Goal: Information Seeking & Learning: Check status

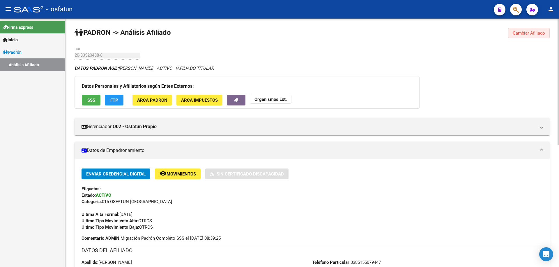
click at [524, 32] on span "Cambiar Afiliado" at bounding box center [528, 33] width 32 height 5
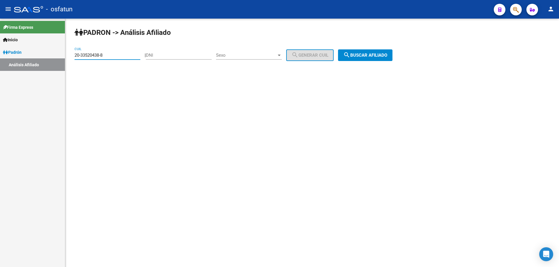
click at [116, 53] on input "20-33520438-8" at bounding box center [107, 55] width 66 height 5
click at [116, 53] on input "27-37372768-2" at bounding box center [107, 55] width 66 height 5
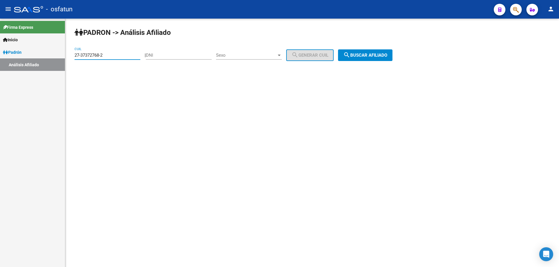
click at [116, 50] on div "27-37372768-2 CUIL" at bounding box center [107, 53] width 66 height 13
click at [376, 59] on button "search Buscar afiliado" at bounding box center [365, 55] width 54 height 12
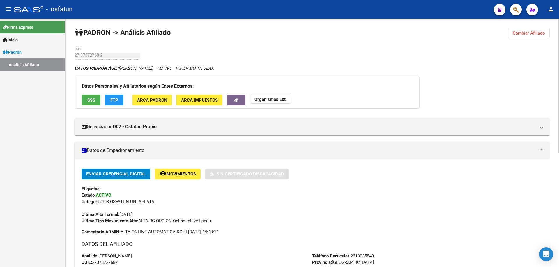
click at [277, 99] on strong "Organismos Ext." at bounding box center [270, 99] width 32 height 5
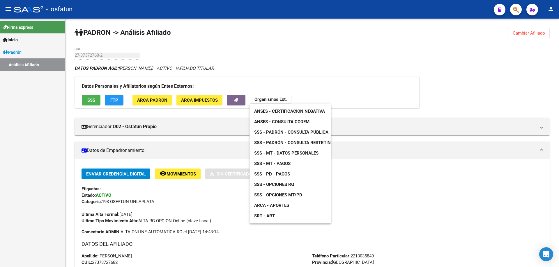
click at [278, 110] on span "ANSES - Certificación Negativa" at bounding box center [289, 111] width 71 height 5
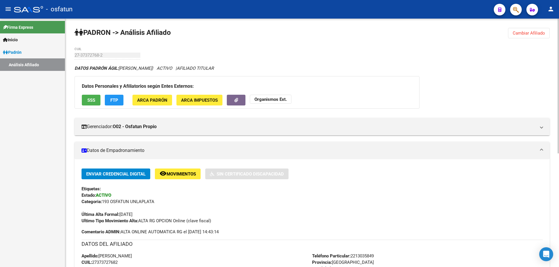
click at [278, 99] on strong "Organismos Ext." at bounding box center [270, 99] width 32 height 5
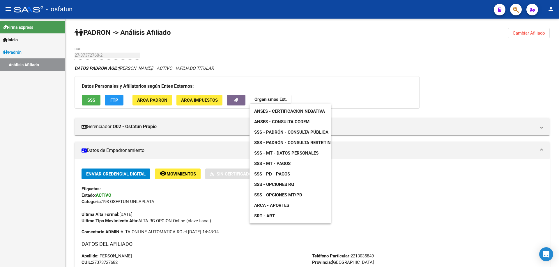
click at [278, 110] on span "ANSES - Certificación Negativa" at bounding box center [289, 111] width 71 height 5
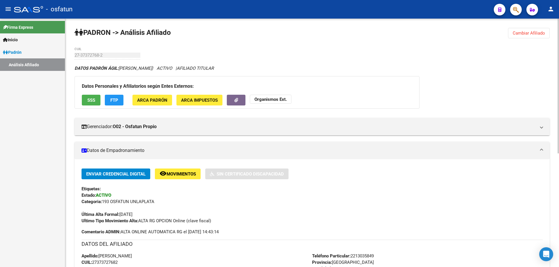
click at [262, 100] on strong "Organismos Ext." at bounding box center [270, 99] width 32 height 5
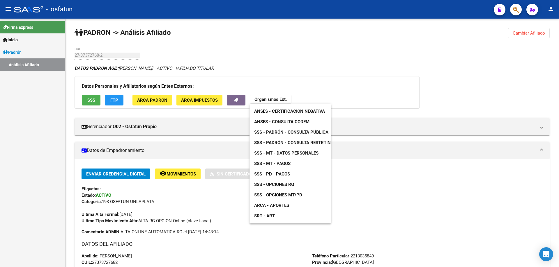
click at [263, 122] on span "ANSES - Consulta CODEM" at bounding box center [281, 121] width 55 height 5
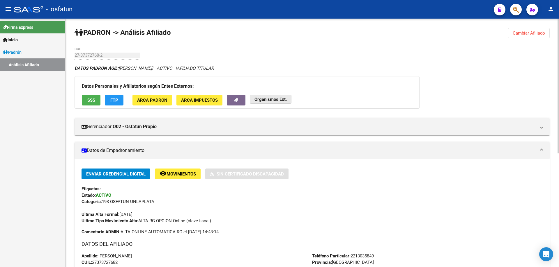
click at [265, 98] on strong "Organismos Ext." at bounding box center [270, 99] width 32 height 5
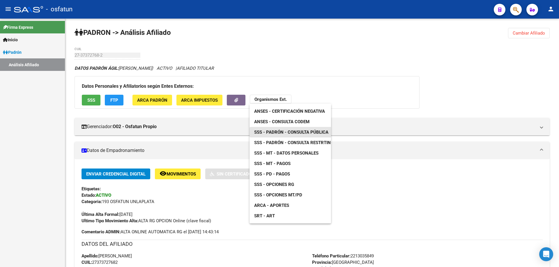
click at [272, 134] on span "SSS - Padrón - Consulta Pública" at bounding box center [291, 132] width 74 height 5
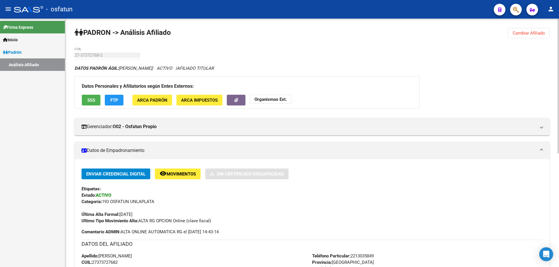
click at [285, 100] on strong "Organismos Ext." at bounding box center [270, 99] width 32 height 5
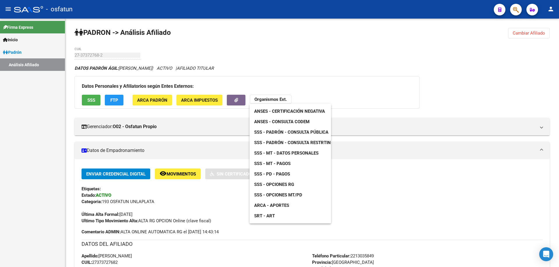
click at [284, 185] on span "SSS - Opciones RG" at bounding box center [274, 184] width 40 height 5
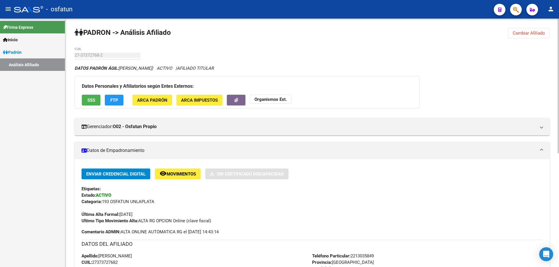
click at [268, 97] on strong "Organismos Ext." at bounding box center [270, 99] width 32 height 5
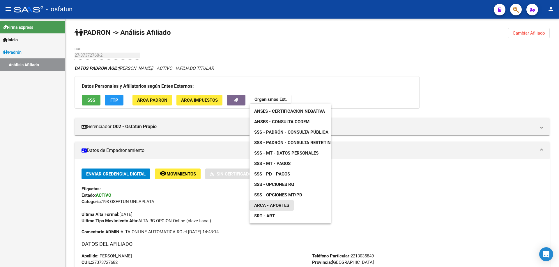
click at [282, 203] on span "ARCA - Aportes" at bounding box center [271, 205] width 35 height 5
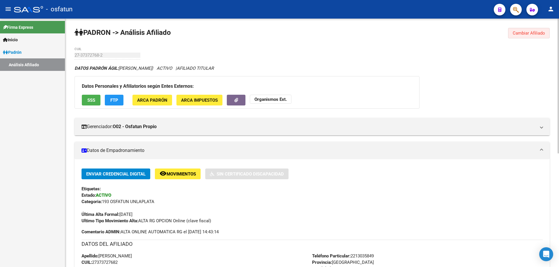
click at [530, 32] on span "Cambiar Afiliado" at bounding box center [528, 33] width 32 height 5
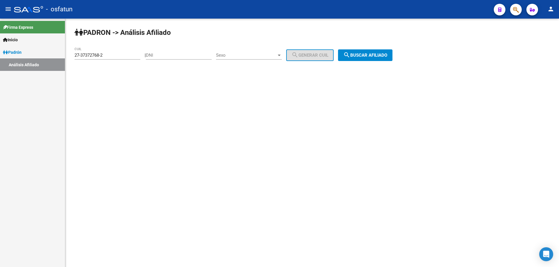
click at [113, 56] on input "27-37372768-2" at bounding box center [107, 55] width 66 height 5
paste input "0-37369911-0"
type input "20-37369911-0"
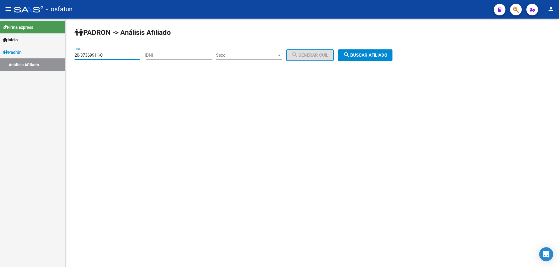
click at [369, 56] on span "search Buscar afiliado" at bounding box center [365, 55] width 44 height 5
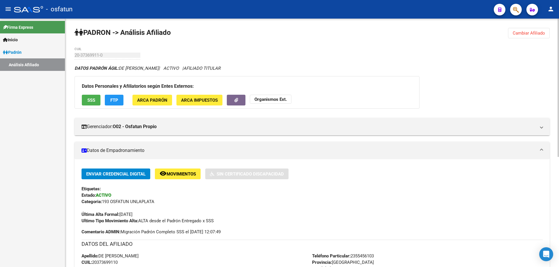
click at [266, 98] on strong "Organismos Ext." at bounding box center [270, 99] width 32 height 5
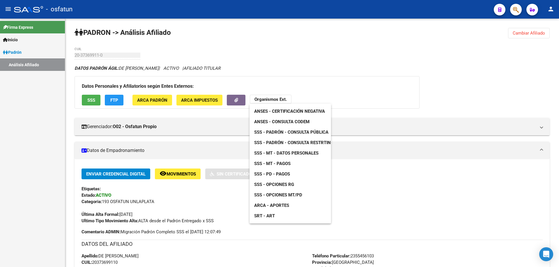
click at [267, 114] on span "ANSES - Certificación Negativa" at bounding box center [289, 111] width 71 height 5
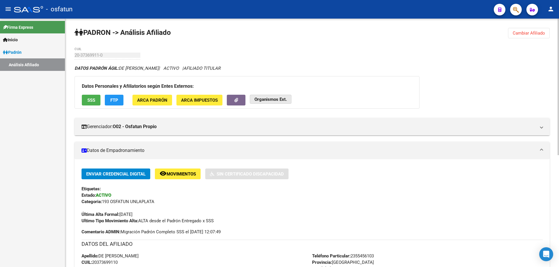
click at [279, 102] on strong "Organismos Ext." at bounding box center [270, 99] width 32 height 5
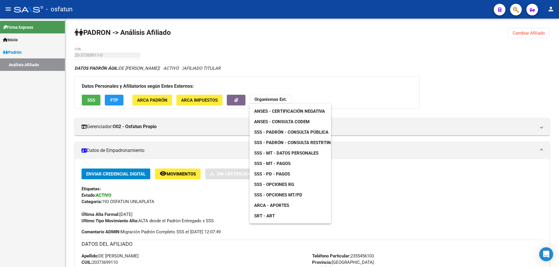
click at [279, 124] on span "ANSES - Consulta CODEM" at bounding box center [281, 121] width 55 height 5
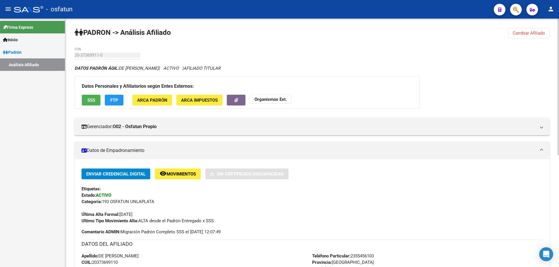
click at [283, 98] on strong "Organismos Ext." at bounding box center [270, 99] width 32 height 5
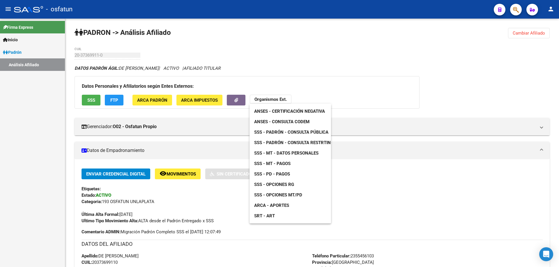
click at [281, 130] on span "SSS - Padrón - Consulta Pública" at bounding box center [291, 132] width 74 height 5
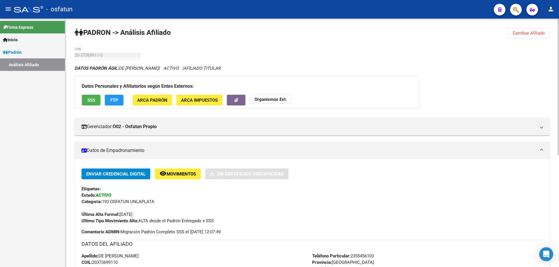
click at [286, 102] on strong "Organismos Ext." at bounding box center [270, 99] width 32 height 5
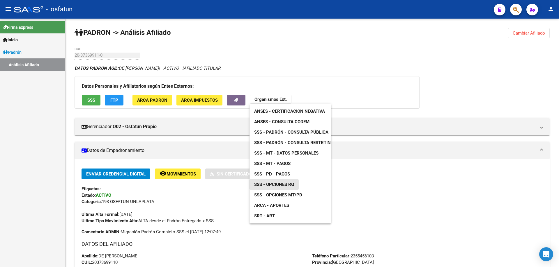
click at [282, 183] on span "SSS - Opciones RG" at bounding box center [274, 184] width 40 height 5
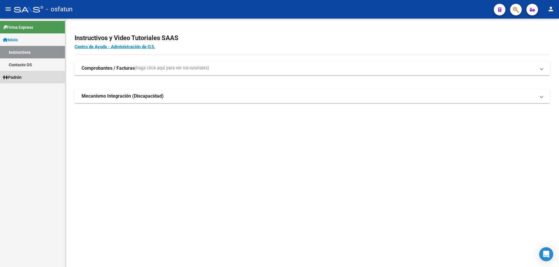
click at [14, 75] on span "Padrón" at bounding box center [12, 77] width 19 height 6
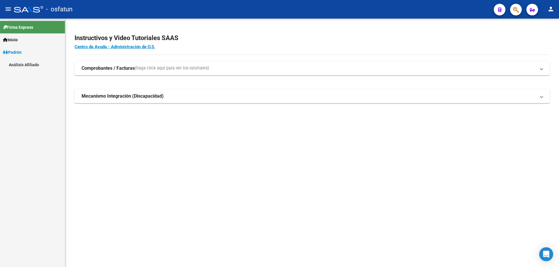
click at [17, 66] on link "Análisis Afiliado" at bounding box center [32, 64] width 65 height 13
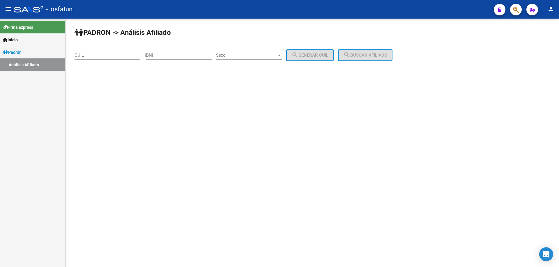
click at [113, 55] on input "CUIL" at bounding box center [107, 55] width 66 height 5
click at [113, 55] on input "20-37369911-0" at bounding box center [107, 55] width 66 height 5
click at [112, 63] on div "20-37369911-0 CUIL" at bounding box center [107, 56] width 66 height 18
click at [112, 56] on input "20-37369911-0" at bounding box center [107, 55] width 66 height 5
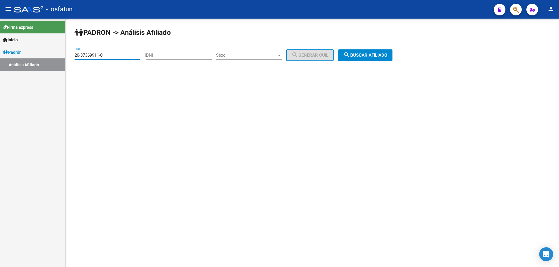
click at [112, 56] on input "20-37369911-0" at bounding box center [107, 55] width 66 height 5
click at [363, 56] on span "search Buscar afiliado" at bounding box center [365, 55] width 44 height 5
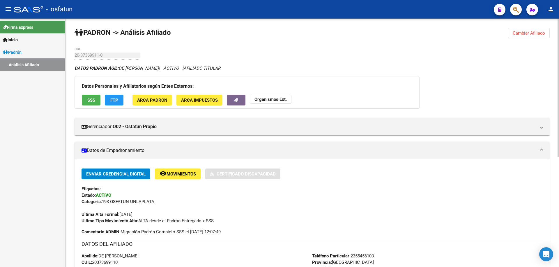
click at [272, 98] on strong "Organismos Ext." at bounding box center [270, 99] width 32 height 5
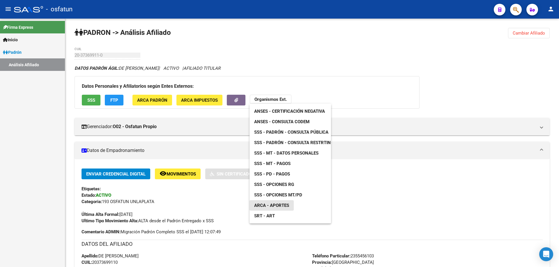
click at [272, 205] on span "ARCA - Aportes" at bounding box center [271, 205] width 35 height 5
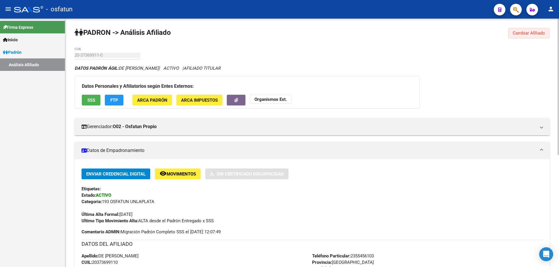
click at [535, 33] on span "Cambiar Afiliado" at bounding box center [528, 33] width 32 height 5
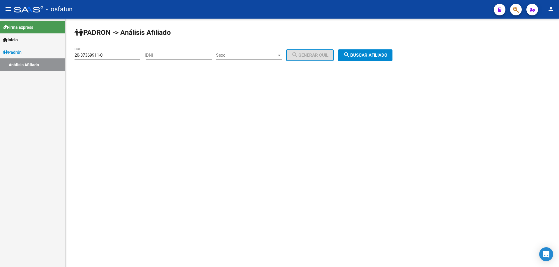
click at [112, 52] on div "20-37369911-0 CUIL" at bounding box center [107, 53] width 66 height 13
paste input "7-37344486-9"
click at [109, 56] on input "27-37344486-9" at bounding box center [107, 55] width 66 height 5
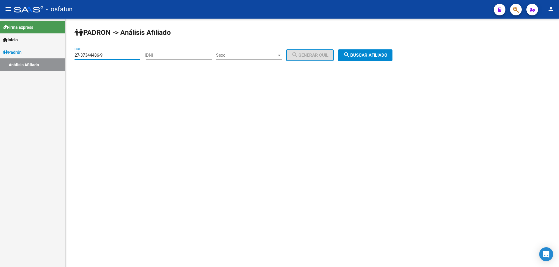
click at [359, 56] on span "search Buscar afiliado" at bounding box center [365, 55] width 44 height 5
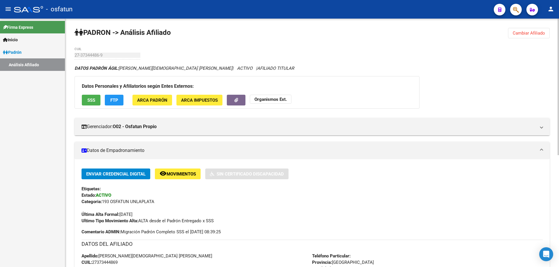
click at [260, 102] on button "Organismos Ext." at bounding box center [271, 99] width 42 height 9
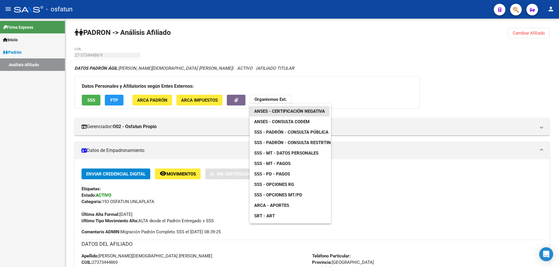
click at [268, 111] on span "ANSES - Certificación Negativa" at bounding box center [289, 111] width 71 height 5
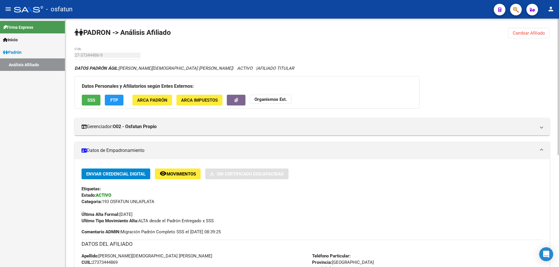
click at [265, 94] on div "Datos Personales y Afiliatorios según Entes Externos: SSS FTP ARCA Padrón ARCA …" at bounding box center [246, 92] width 345 height 33
click at [265, 97] on strong "Organismos Ext." at bounding box center [270, 99] width 32 height 5
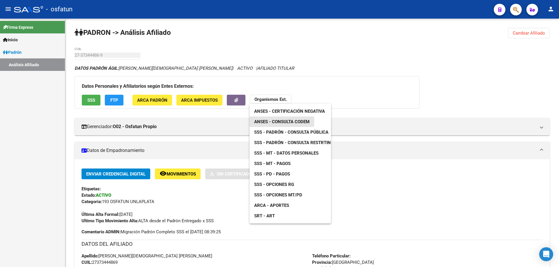
click at [271, 123] on span "ANSES - Consulta CODEM" at bounding box center [281, 121] width 55 height 5
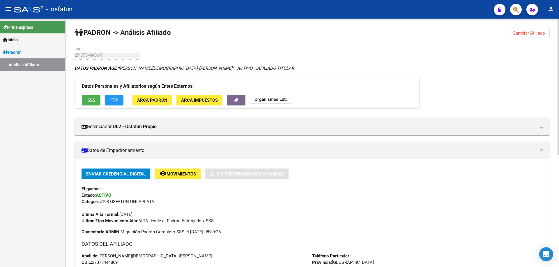
click at [267, 100] on strong "Organismos Ext." at bounding box center [270, 99] width 32 height 5
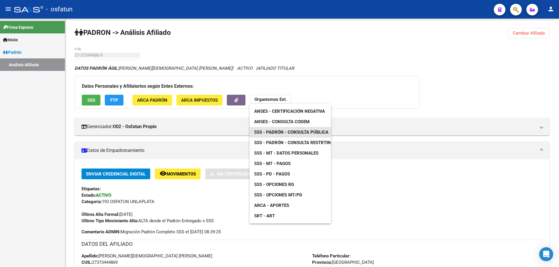
click at [270, 133] on span "SSS - Padrón - Consulta Pública" at bounding box center [291, 132] width 74 height 5
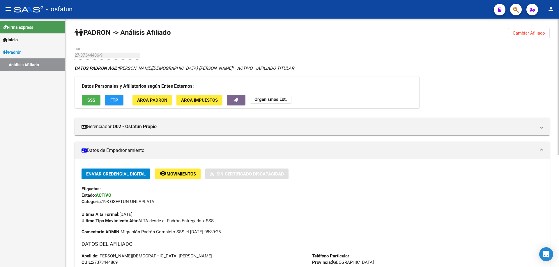
click at [273, 100] on strong "Organismos Ext." at bounding box center [270, 99] width 32 height 5
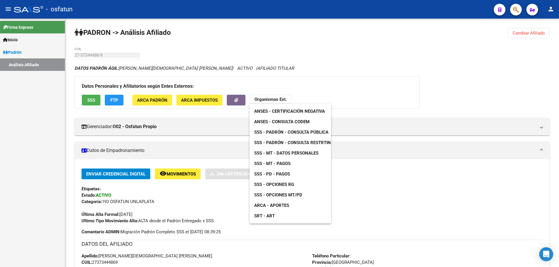
click at [274, 183] on span "SSS - Opciones RG" at bounding box center [274, 184] width 40 height 5
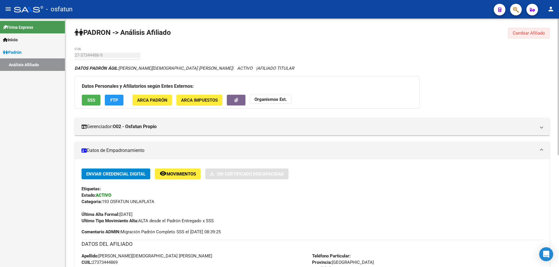
click at [533, 36] on button "Cambiar Afiliado" at bounding box center [529, 33] width 42 height 10
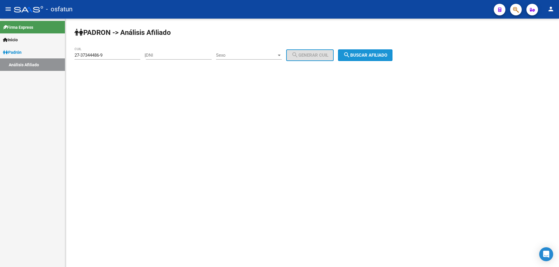
click at [369, 58] on span "search Buscar afiliado" at bounding box center [365, 55] width 44 height 5
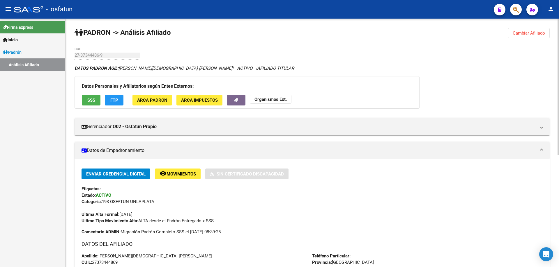
click at [283, 102] on button "Organismos Ext." at bounding box center [271, 99] width 42 height 9
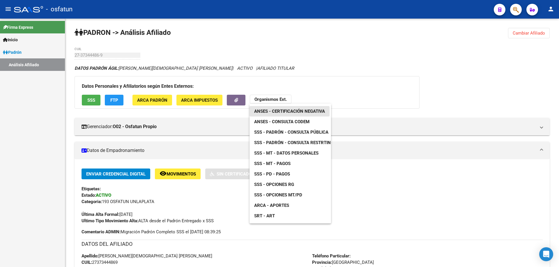
click at [277, 111] on span "ANSES - Certificación Negativa" at bounding box center [289, 111] width 71 height 5
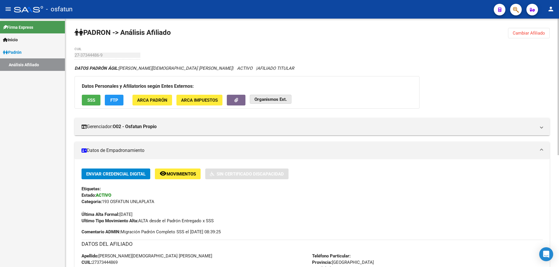
click at [285, 102] on strong "Organismos Ext." at bounding box center [270, 99] width 32 height 5
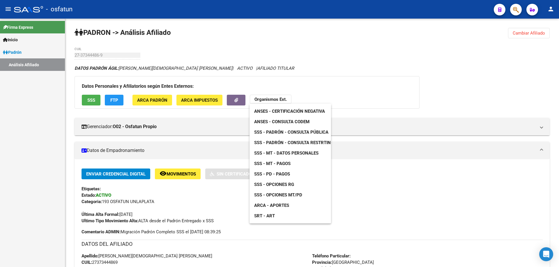
click at [285, 123] on span "ANSES - Consulta CODEM" at bounding box center [281, 121] width 55 height 5
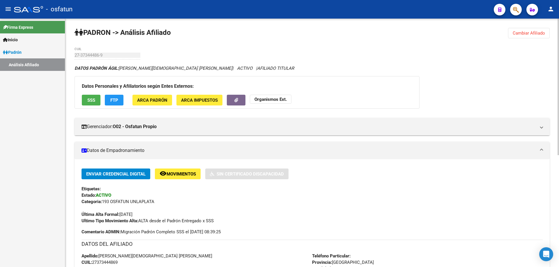
click at [272, 101] on strong "Organismos Ext." at bounding box center [270, 99] width 32 height 5
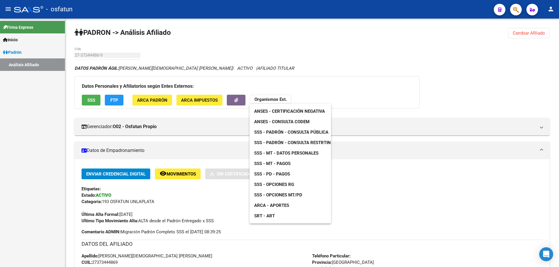
click at [274, 132] on span "SSS - Padrón - Consulta Pública" at bounding box center [291, 132] width 74 height 5
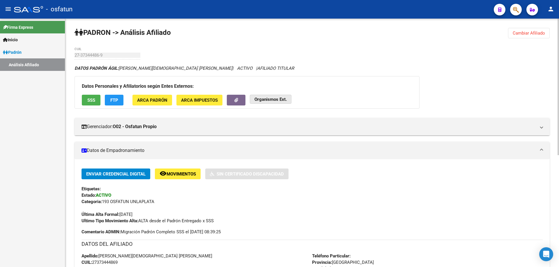
click at [288, 98] on button "Organismos Ext." at bounding box center [271, 99] width 42 height 9
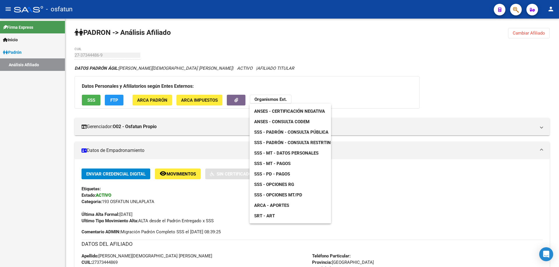
click at [278, 187] on span "SSS - Opciones RG" at bounding box center [274, 184] width 40 height 5
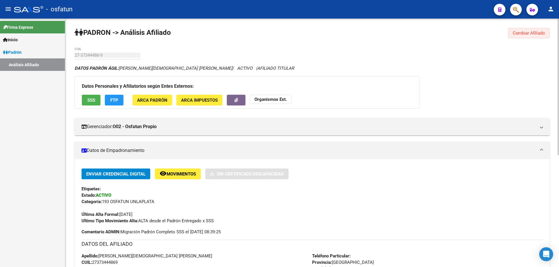
click at [544, 34] on span "Cambiar Afiliado" at bounding box center [528, 33] width 32 height 5
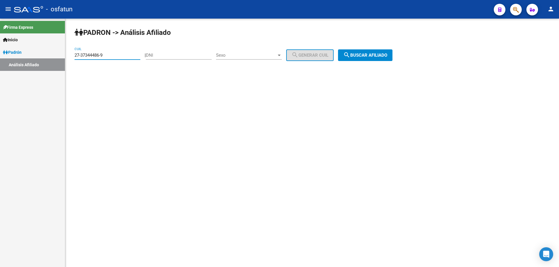
click at [117, 56] on input "27-37344486-9" at bounding box center [107, 55] width 66 height 5
click at [116, 56] on input "27-37344486-9" at bounding box center [107, 55] width 66 height 5
click at [122, 58] on input "27-37304151-9" at bounding box center [107, 55] width 66 height 5
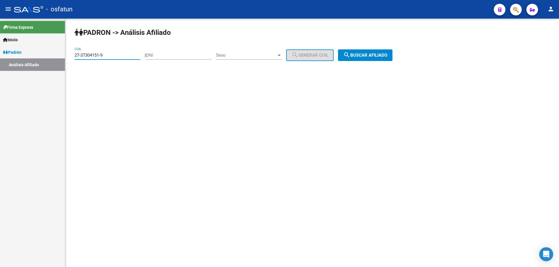
click at [122, 58] on input "27-37304151-9" at bounding box center [107, 55] width 66 height 5
click at [371, 59] on button "search Buscar afiliado" at bounding box center [365, 55] width 54 height 12
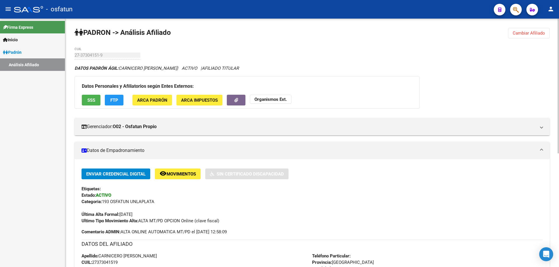
click at [283, 100] on strong "Organismos Ext." at bounding box center [270, 99] width 32 height 5
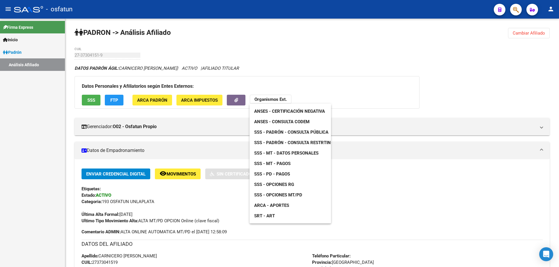
click at [279, 113] on span "ANSES - Certificación Negativa" at bounding box center [289, 111] width 71 height 5
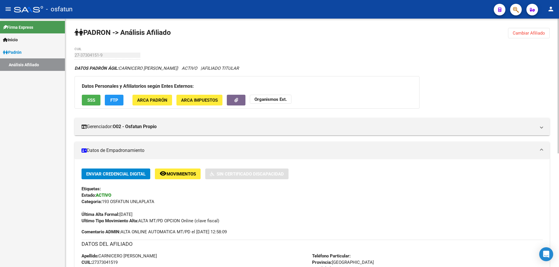
click at [280, 94] on div "Datos Personales y Afiliatorios según Entes Externos: SSS FTP ARCA Padrón ARCA …" at bounding box center [246, 92] width 345 height 33
click at [283, 110] on div "DATOS PADRÓN ÁGIL: CARNICERO FLORENCIA NICOLE | ACTIVO | AFILIADO TITULAR Datos…" at bounding box center [311, 264] width 475 height 398
click at [281, 102] on button "Organismos Ext." at bounding box center [271, 99] width 42 height 9
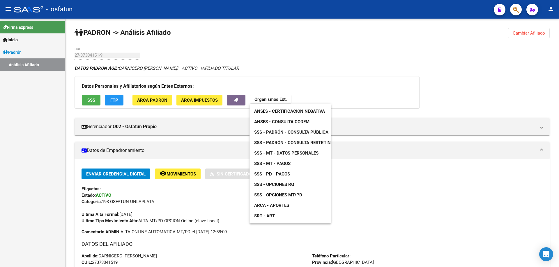
click at [283, 122] on span "ANSES - Consulta CODEM" at bounding box center [281, 121] width 55 height 5
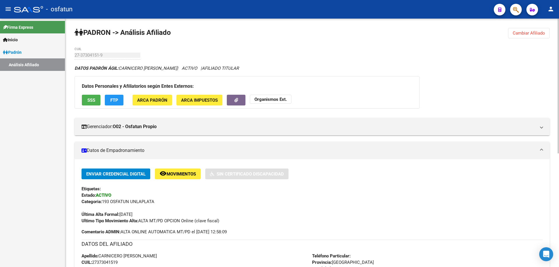
click at [258, 99] on strong "Organismos Ext." at bounding box center [270, 99] width 32 height 5
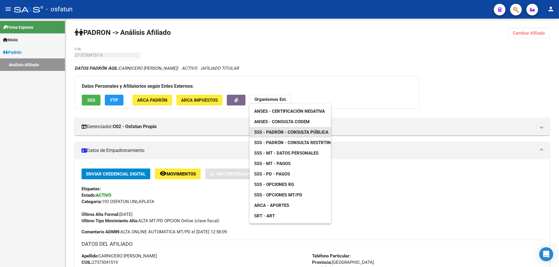
click at [266, 134] on span "SSS - Padrón - Consulta Pública" at bounding box center [291, 132] width 74 height 5
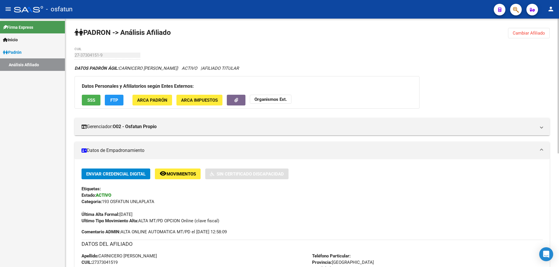
click at [274, 100] on strong "Organismos Ext." at bounding box center [270, 99] width 32 height 5
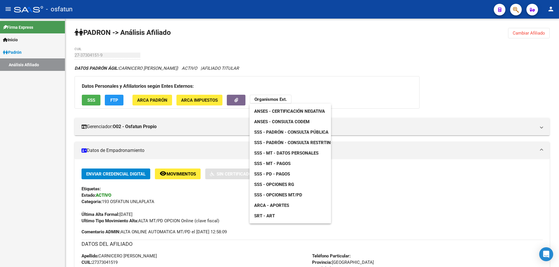
click at [286, 184] on span "SSS - Opciones RG" at bounding box center [274, 184] width 40 height 5
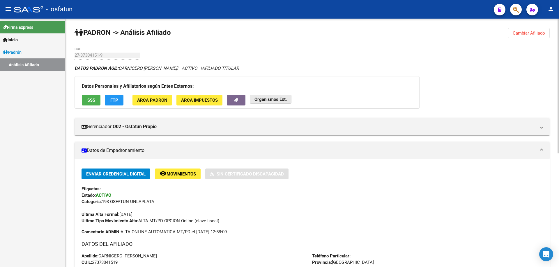
click at [275, 99] on strong "Organismos Ext." at bounding box center [270, 99] width 32 height 5
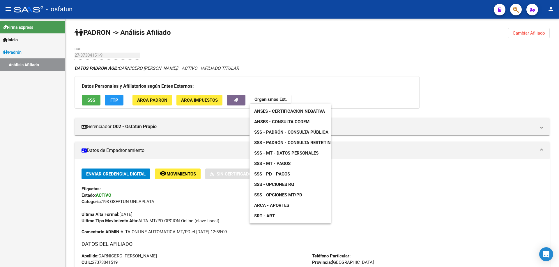
click at [278, 132] on span "SSS - Padrón - Consulta Pública" at bounding box center [291, 132] width 74 height 5
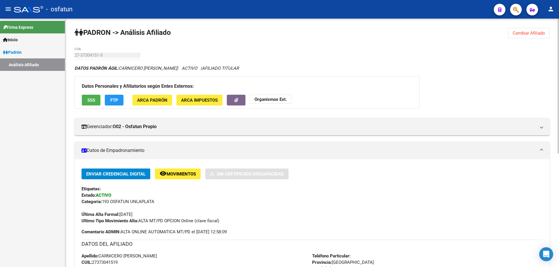
click at [523, 35] on span "Cambiar Afiliado" at bounding box center [528, 33] width 32 height 5
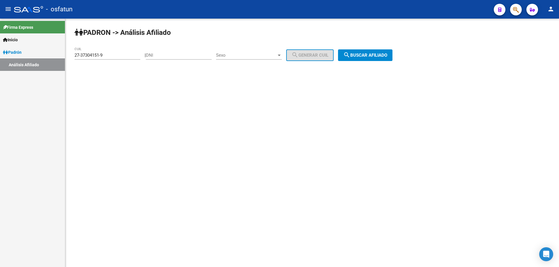
click at [111, 54] on input "27-37304151-9" at bounding box center [107, 55] width 66 height 5
paste input "273390-5"
click at [379, 53] on span "search Buscar afiliado" at bounding box center [365, 55] width 44 height 5
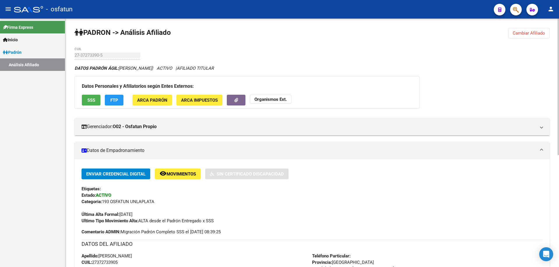
click at [288, 99] on button "Organismos Ext." at bounding box center [271, 99] width 42 height 9
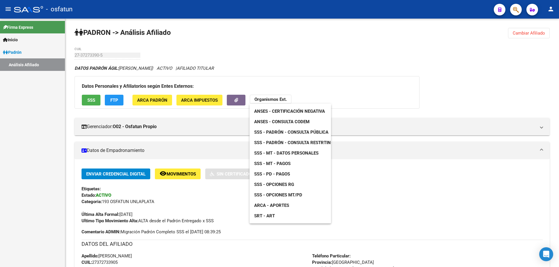
click at [289, 115] on link "ANSES - Certificación Negativa" at bounding box center [289, 111] width 80 height 10
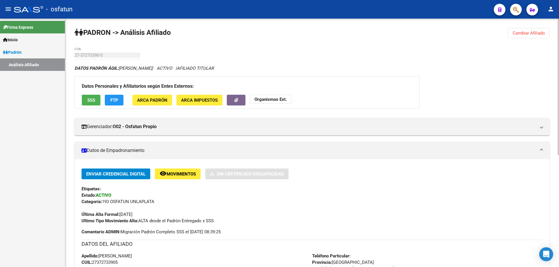
click at [271, 101] on strong "Organismos Ext." at bounding box center [270, 99] width 32 height 5
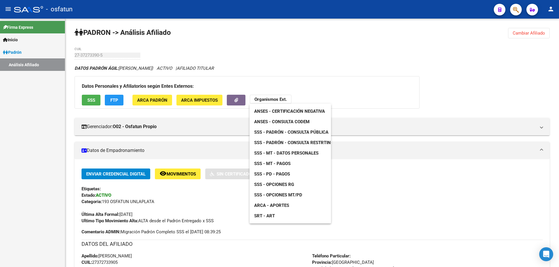
click at [275, 122] on span "ANSES - Consulta CODEM" at bounding box center [281, 121] width 55 height 5
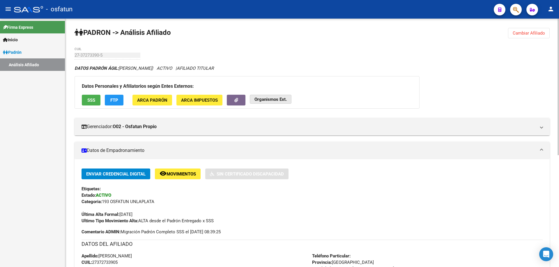
click at [281, 96] on button "Organismos Ext." at bounding box center [271, 99] width 42 height 9
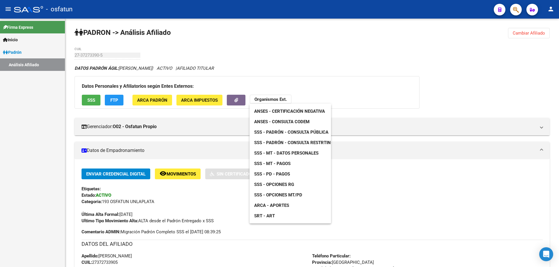
click at [276, 130] on span "SSS - Padrón - Consulta Pública" at bounding box center [291, 132] width 74 height 5
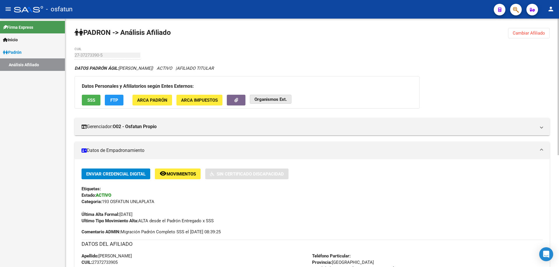
click at [270, 102] on button "Organismos Ext." at bounding box center [271, 99] width 42 height 9
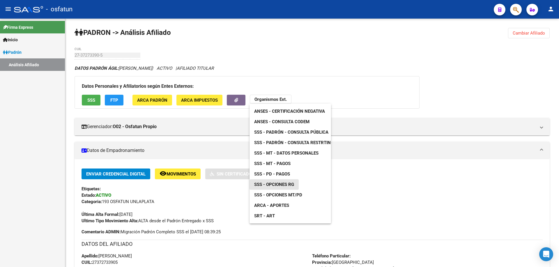
click at [282, 184] on span "SSS - Opciones RG" at bounding box center [274, 184] width 40 height 5
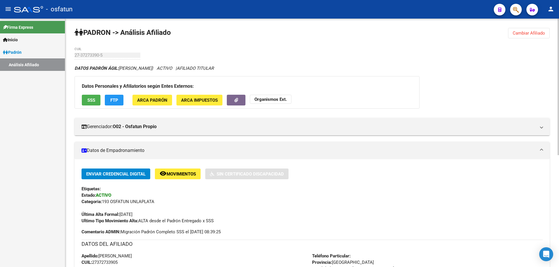
click at [522, 32] on span "Cambiar Afiliado" at bounding box center [528, 33] width 32 height 5
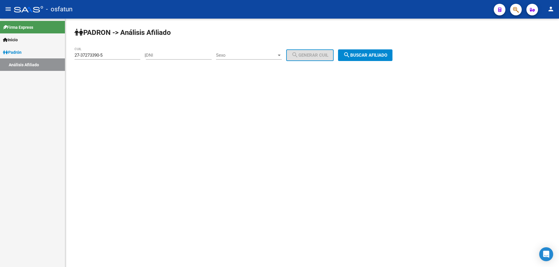
click at [109, 58] on input "27-37273390-5" at bounding box center [107, 55] width 66 height 5
paste input "3-37273365-9"
click at [110, 57] on input "23-37273365-9" at bounding box center [107, 55] width 66 height 5
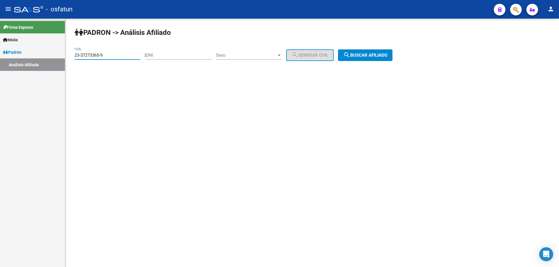
click at [110, 57] on input "23-37273365-9" at bounding box center [107, 55] width 66 height 5
click at [377, 57] on span "search Buscar afiliado" at bounding box center [365, 55] width 44 height 5
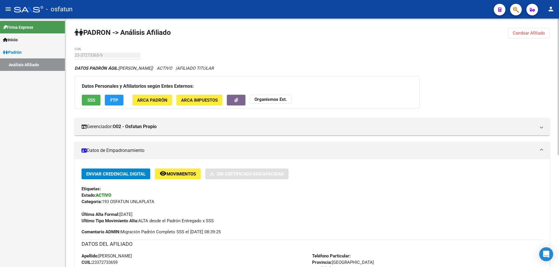
click at [261, 104] on button "Organismos Ext." at bounding box center [271, 99] width 42 height 9
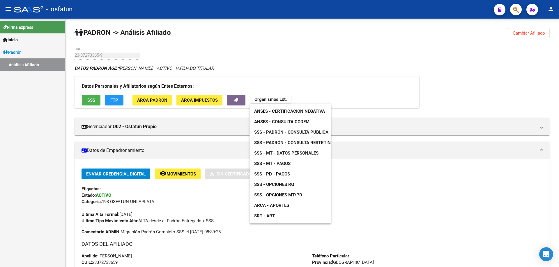
click at [261, 111] on span "ANSES - Certificación Negativa" at bounding box center [289, 111] width 71 height 5
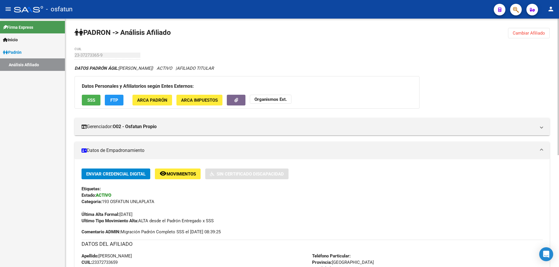
click at [277, 102] on strong "Organismos Ext." at bounding box center [270, 99] width 32 height 5
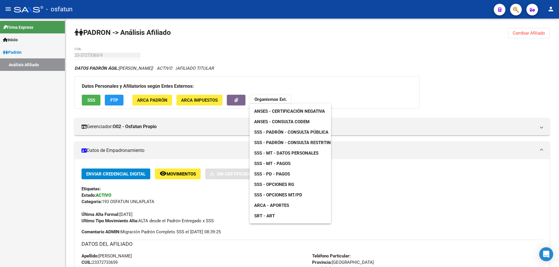
click at [276, 122] on span "ANSES - Consulta CODEM" at bounding box center [281, 121] width 55 height 5
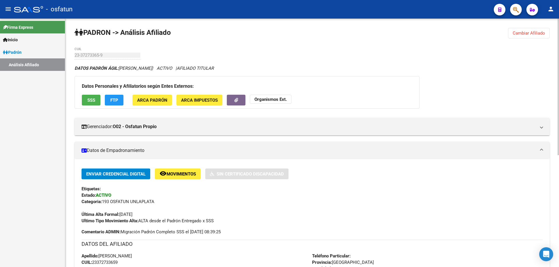
click at [286, 101] on strong "Organismos Ext." at bounding box center [270, 99] width 32 height 5
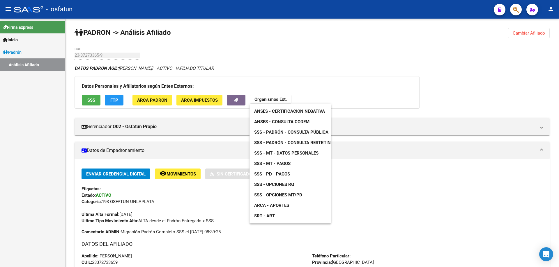
click at [283, 132] on span "SSS - Padrón - Consulta Pública" at bounding box center [291, 132] width 74 height 5
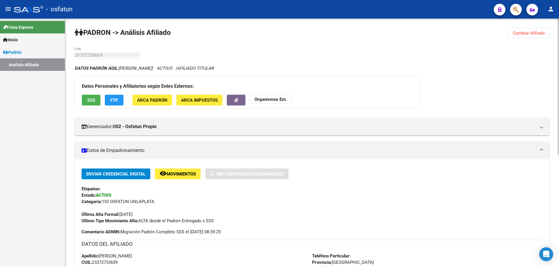
click at [263, 96] on button "Organismos Ext." at bounding box center [271, 99] width 42 height 9
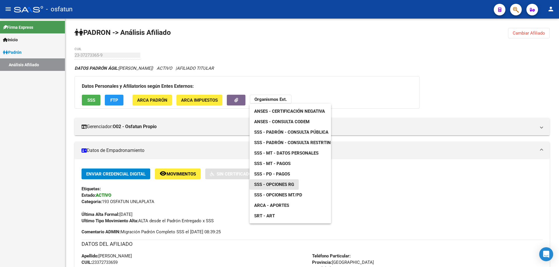
click at [273, 184] on span "SSS - Opciones RG" at bounding box center [274, 184] width 40 height 5
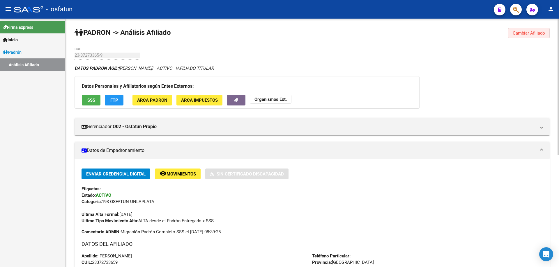
click at [522, 35] on span "Cambiar Afiliado" at bounding box center [528, 33] width 32 height 5
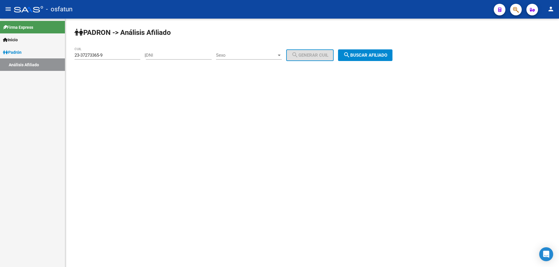
click at [119, 58] on div "23-37273365-9 CUIL" at bounding box center [107, 53] width 66 height 13
paste input "7-37229464-2"
click at [122, 56] on input "27-37229464-2" at bounding box center [107, 55] width 66 height 5
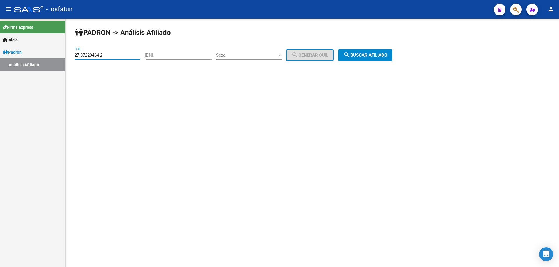
click at [122, 56] on input "27-37229464-2" at bounding box center [107, 55] width 66 height 5
type input "27-37229464-2"
click at [397, 56] on app-analisis-afiliado "PADRON -> Análisis Afiliado 27-37229464-2 CUIL | DNI Sexo Sexo search Generar C…" at bounding box center [235, 55] width 322 height 5
click at [350, 56] on mat-icon "search" at bounding box center [346, 55] width 7 height 7
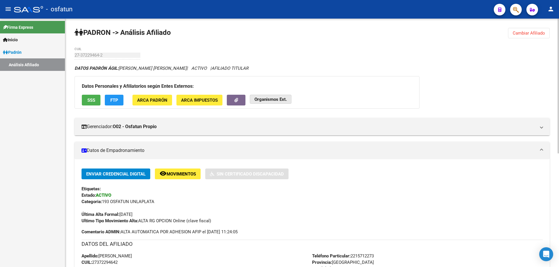
click at [271, 103] on button "Organismos Ext." at bounding box center [271, 99] width 42 height 9
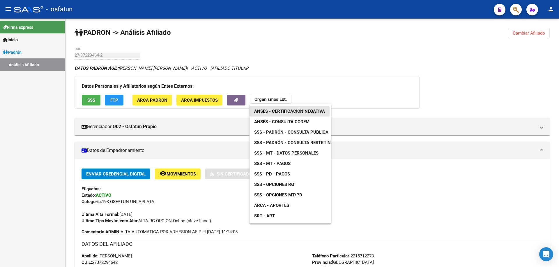
click at [274, 113] on span "ANSES - Certificación Negativa" at bounding box center [289, 111] width 71 height 5
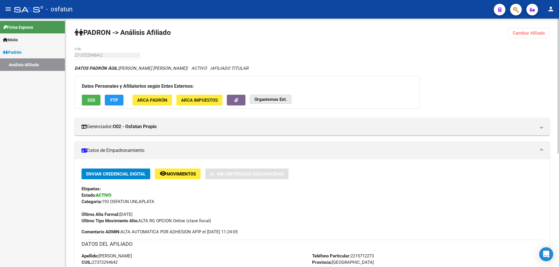
click at [270, 99] on strong "Organismos Ext." at bounding box center [270, 99] width 32 height 5
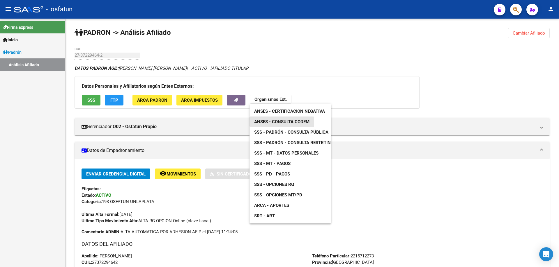
click at [271, 121] on span "ANSES - Consulta CODEM" at bounding box center [281, 121] width 55 height 5
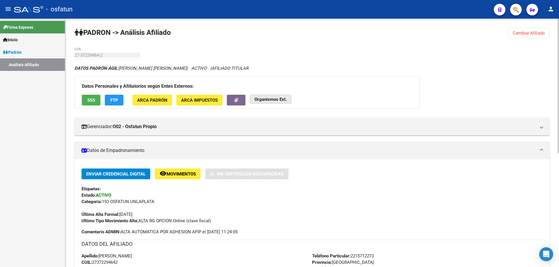
click at [270, 98] on strong "Organismos Ext." at bounding box center [270, 99] width 32 height 5
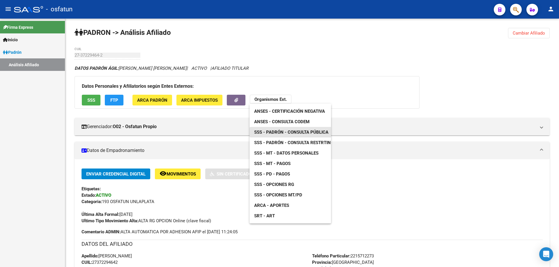
click at [272, 136] on link "SSS - Padrón - Consulta Pública" at bounding box center [291, 132] width 84 height 10
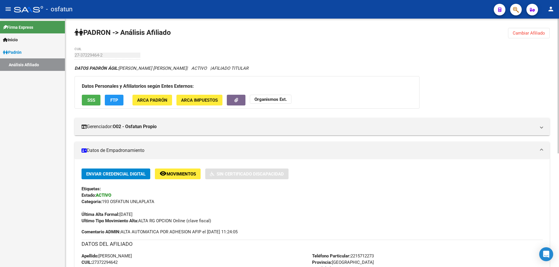
click at [275, 99] on strong "Organismos Ext." at bounding box center [270, 99] width 32 height 5
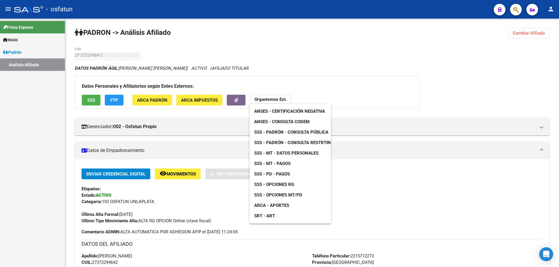
click at [274, 182] on span "SSS - Opciones RG" at bounding box center [274, 184] width 40 height 5
